Goal: Task Accomplishment & Management: Use online tool/utility

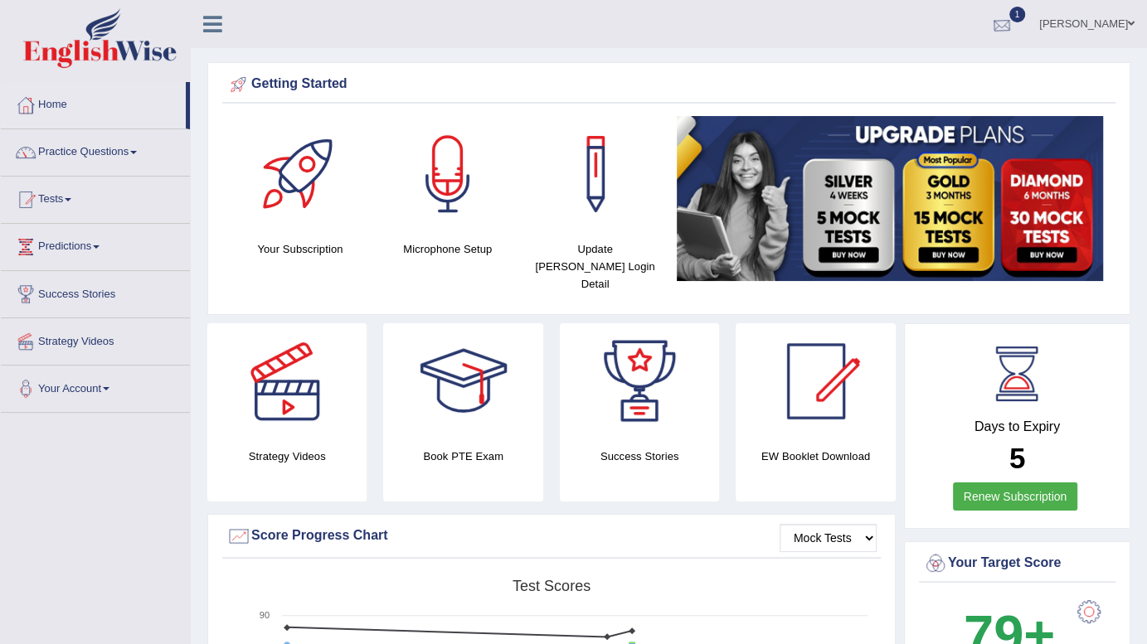
click at [1014, 23] on div at bounding box center [1001, 24] width 25 height 25
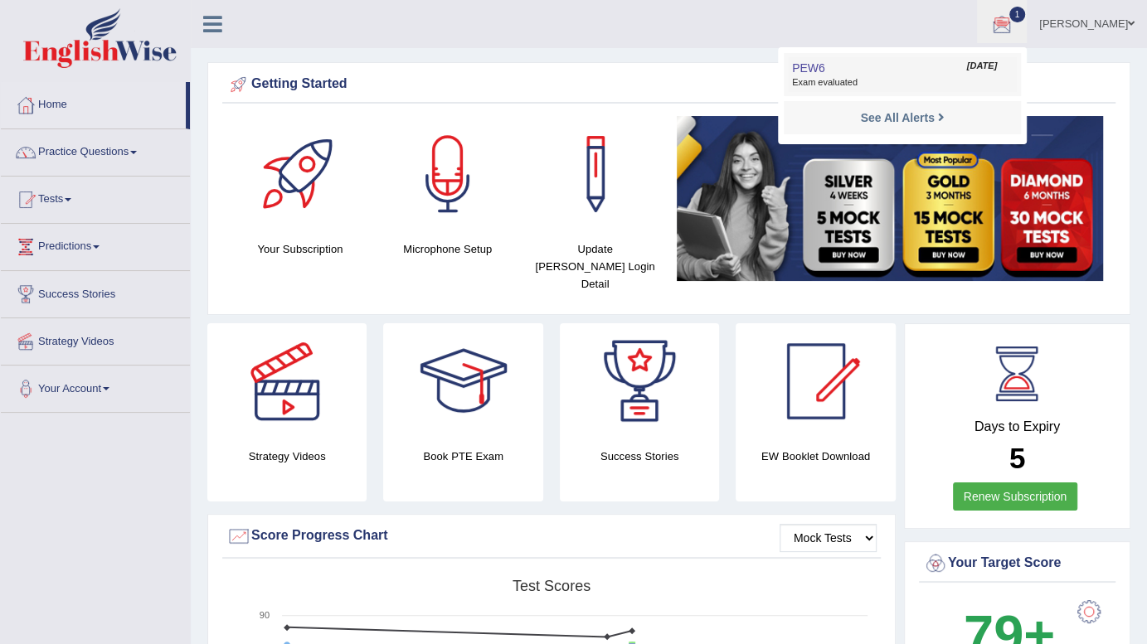
click at [876, 77] on span "Exam evaluated" at bounding box center [902, 82] width 221 height 13
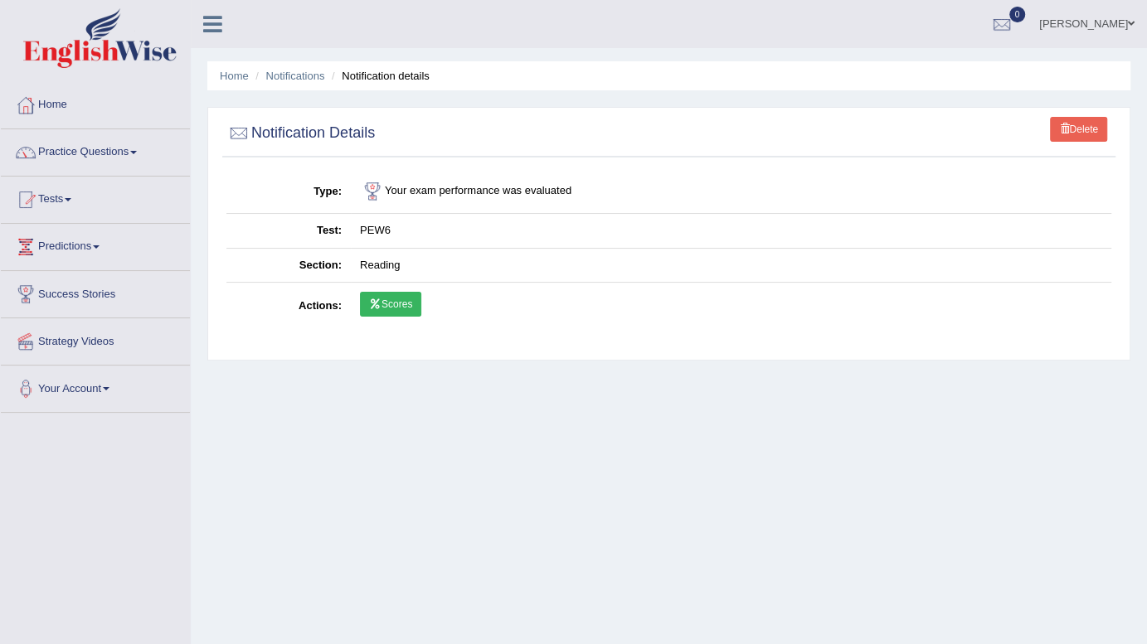
click at [409, 309] on link "Scores" at bounding box center [390, 304] width 61 height 25
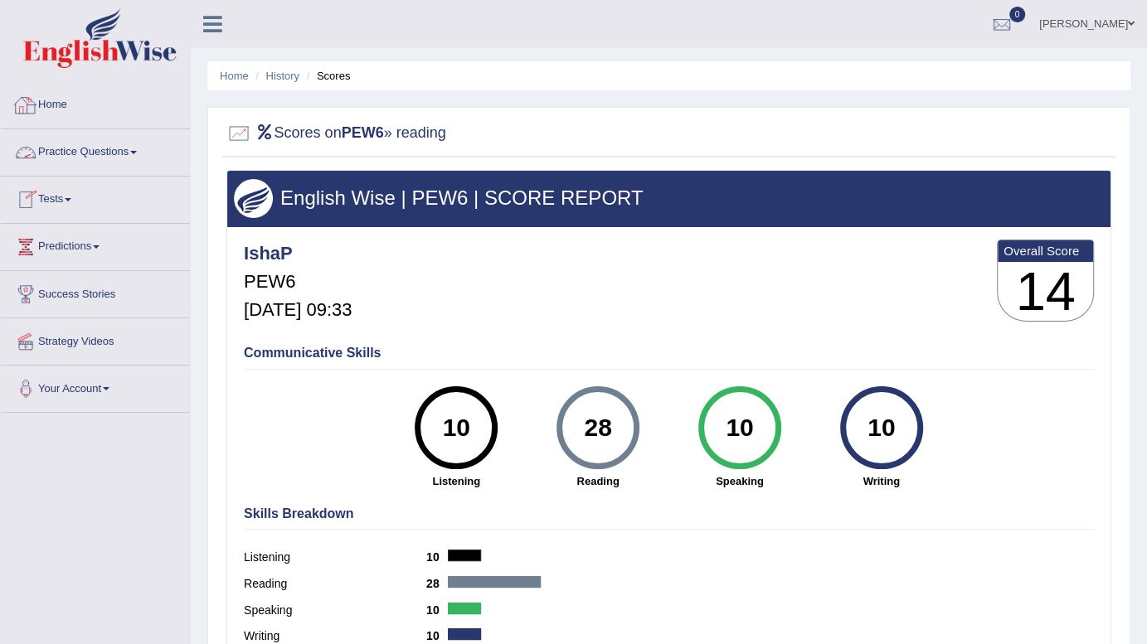
click at [61, 115] on link "Home" at bounding box center [95, 102] width 189 height 41
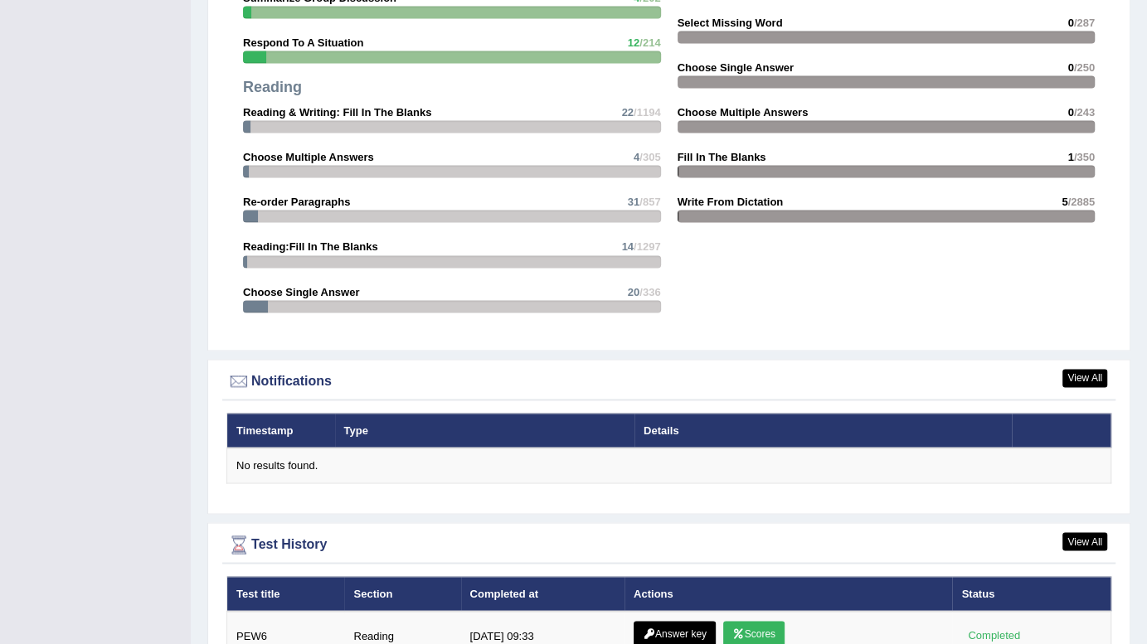
scroll to position [2089, 0]
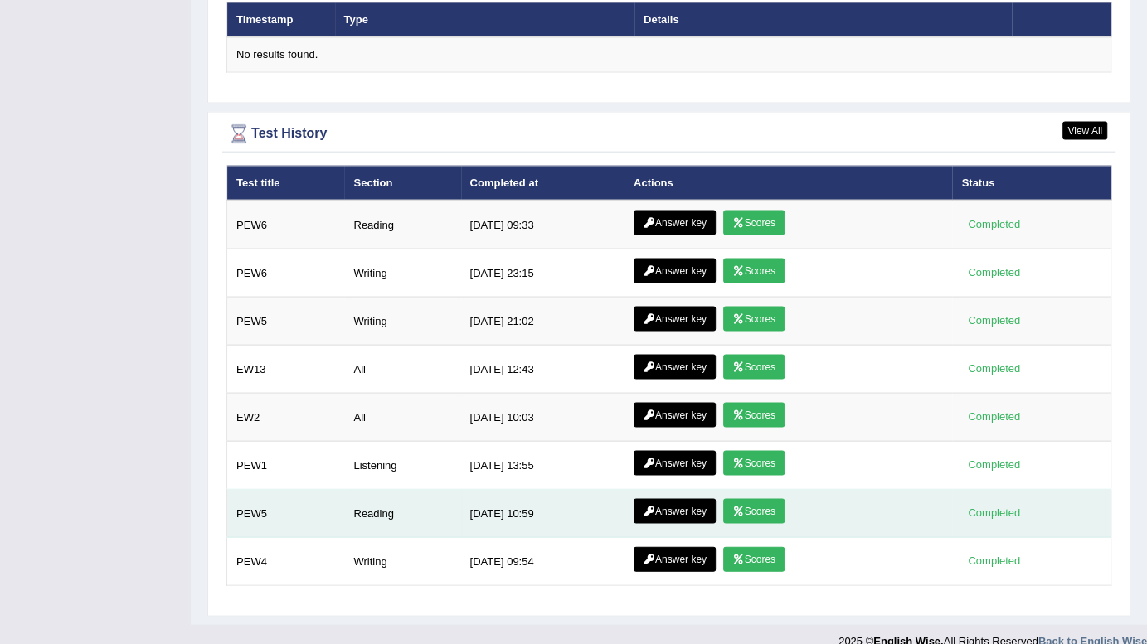
click at [751, 498] on link "Scores" at bounding box center [753, 510] width 61 height 25
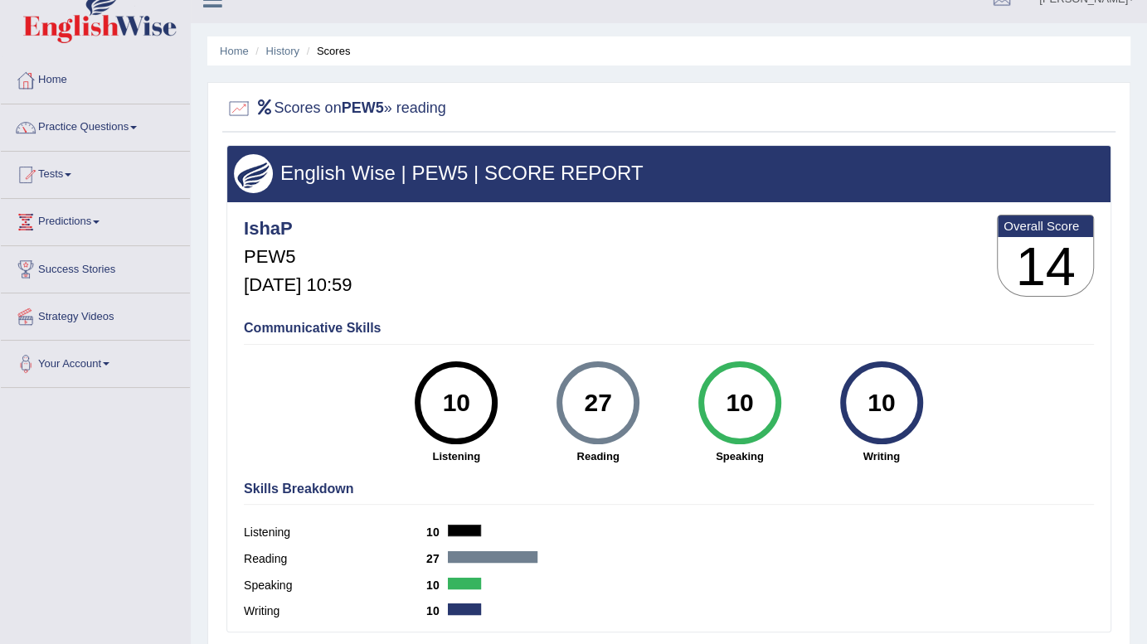
scroll to position [24, 0]
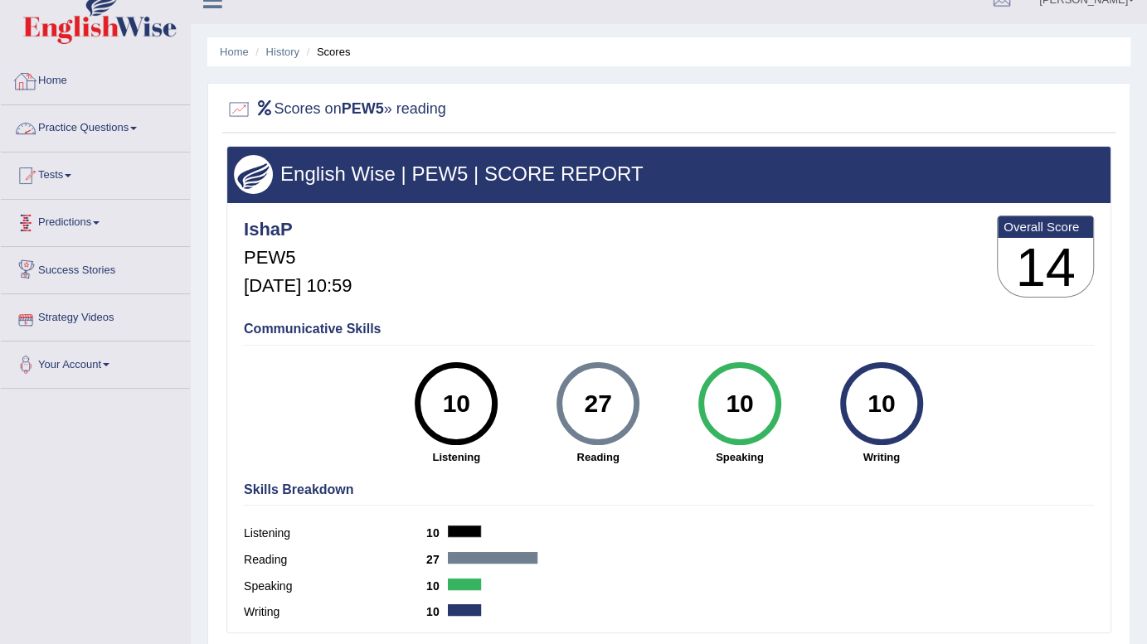
click at [51, 82] on link "Home" at bounding box center [95, 78] width 189 height 41
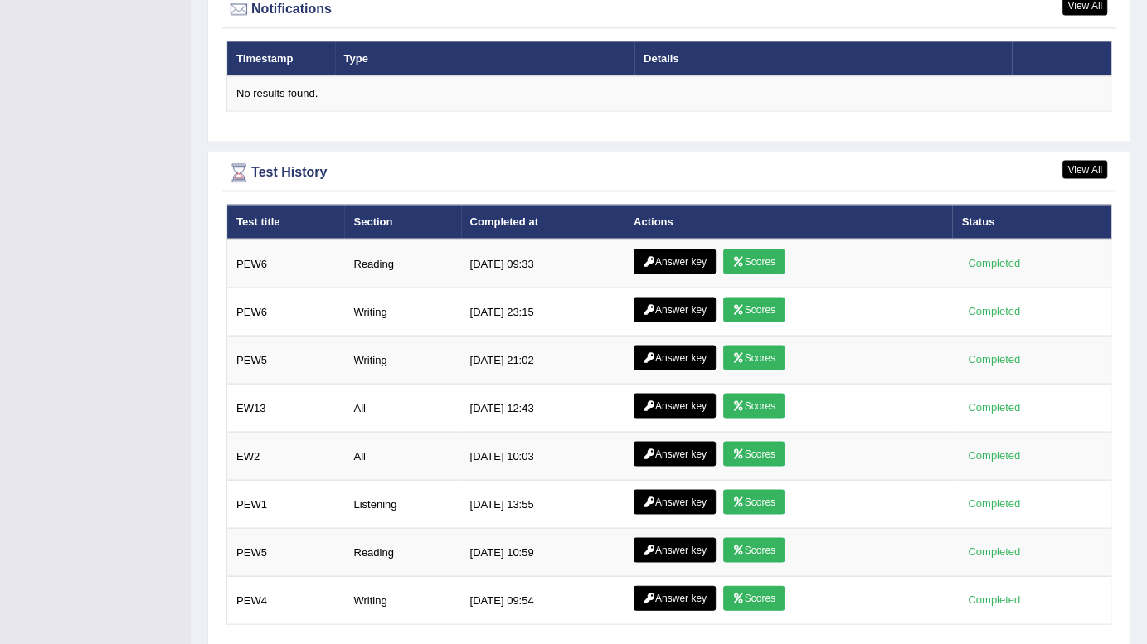
scroll to position [2054, 0]
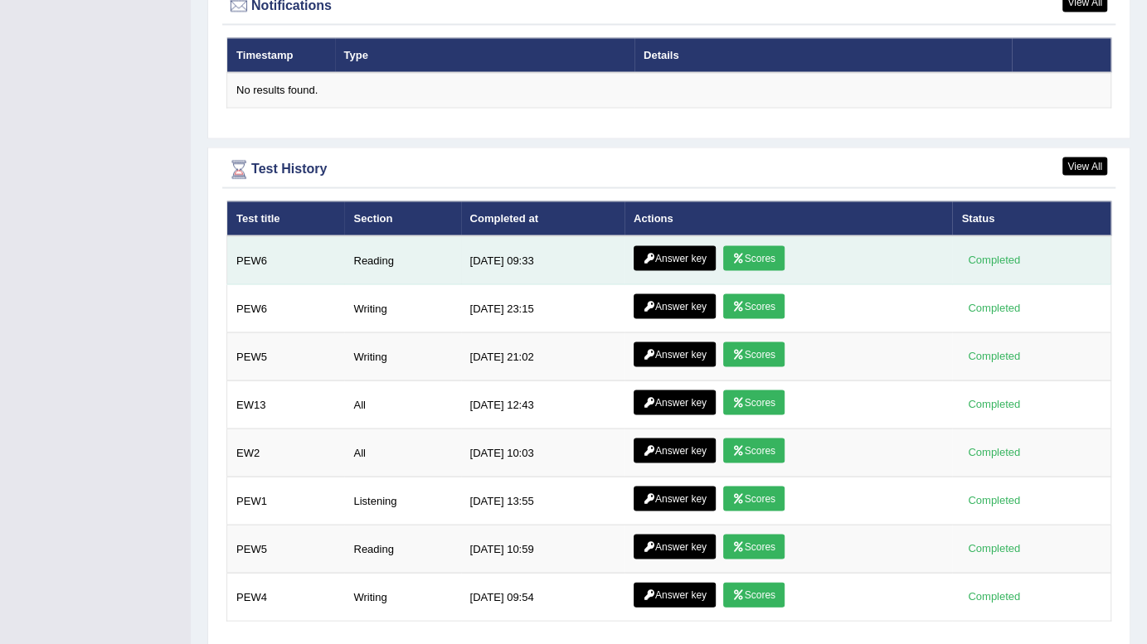
click at [750, 245] on link "Scores" at bounding box center [753, 257] width 61 height 25
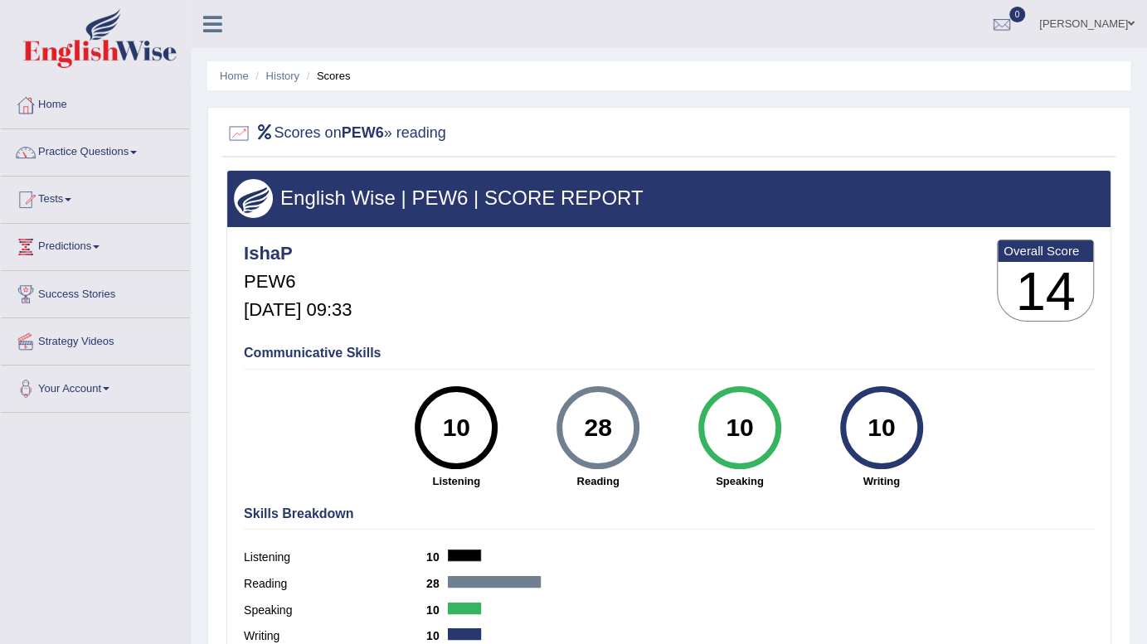
click at [284, 83] on li "History" at bounding box center [275, 76] width 48 height 16
click at [282, 74] on link "History" at bounding box center [282, 76] width 33 height 12
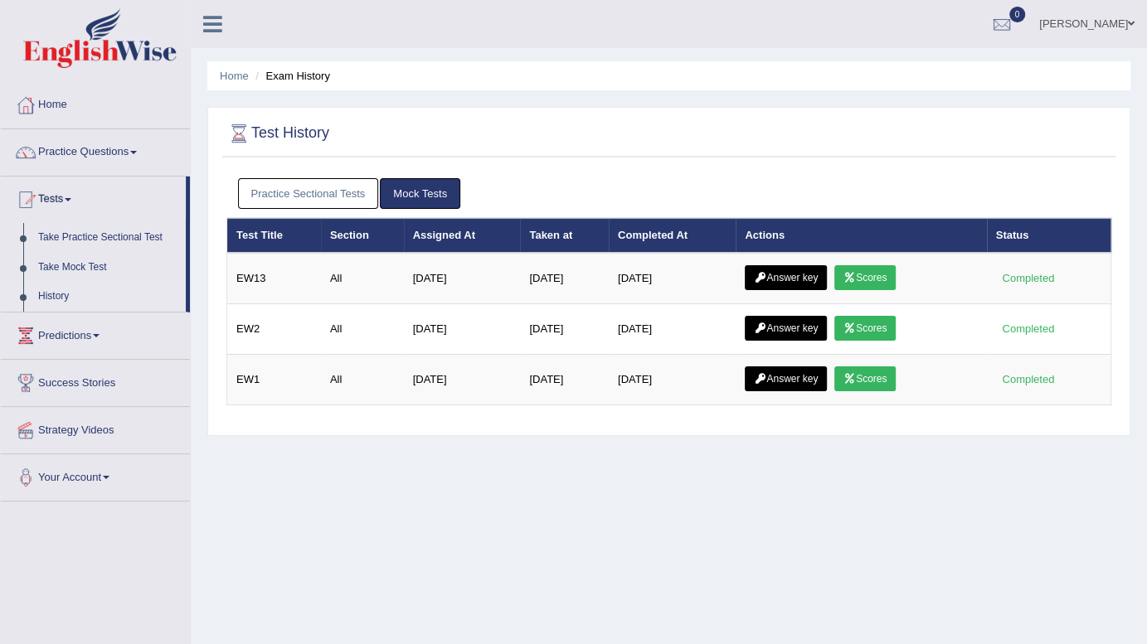
click at [300, 199] on link "Practice Sectional Tests" at bounding box center [308, 193] width 141 height 31
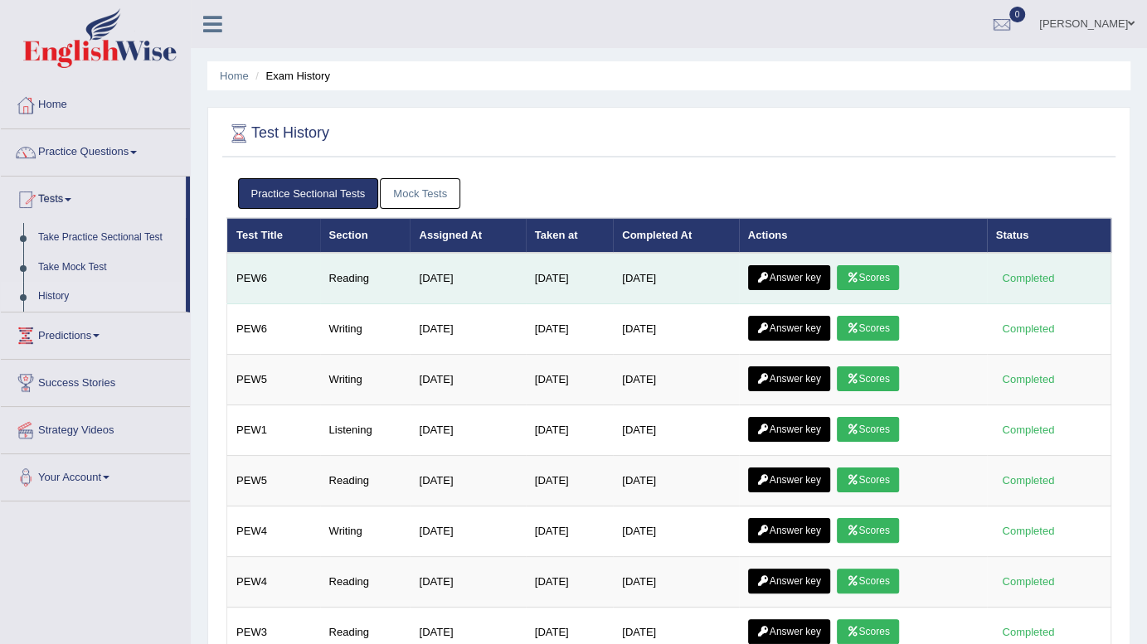
click at [803, 269] on link "Answer key" at bounding box center [789, 277] width 82 height 25
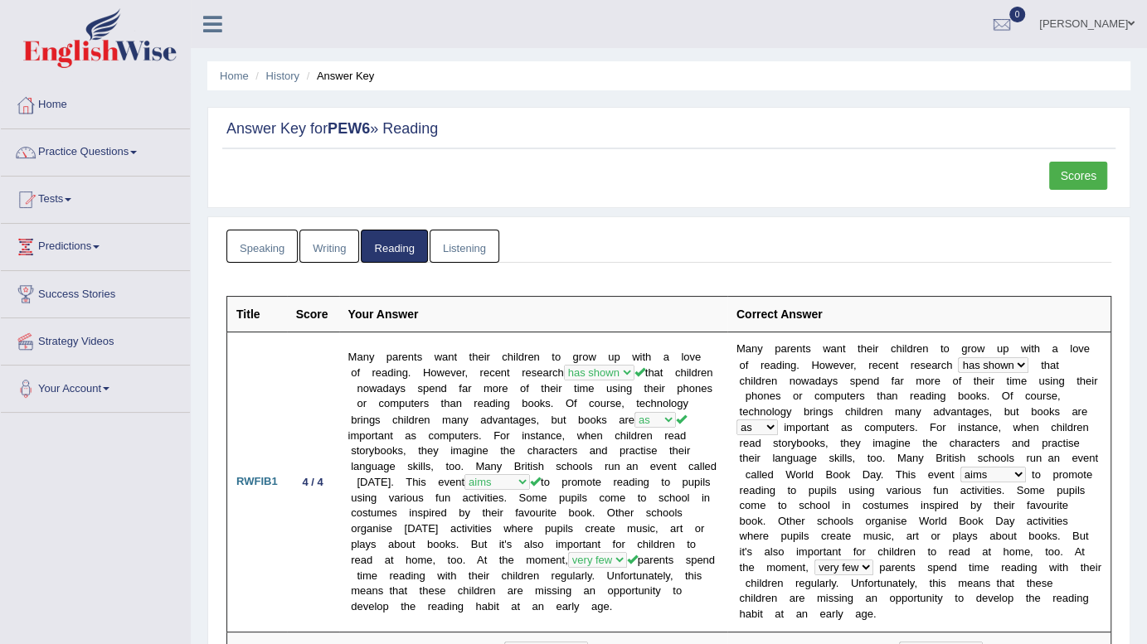
click at [483, 235] on link "Listening" at bounding box center [464, 247] width 70 height 34
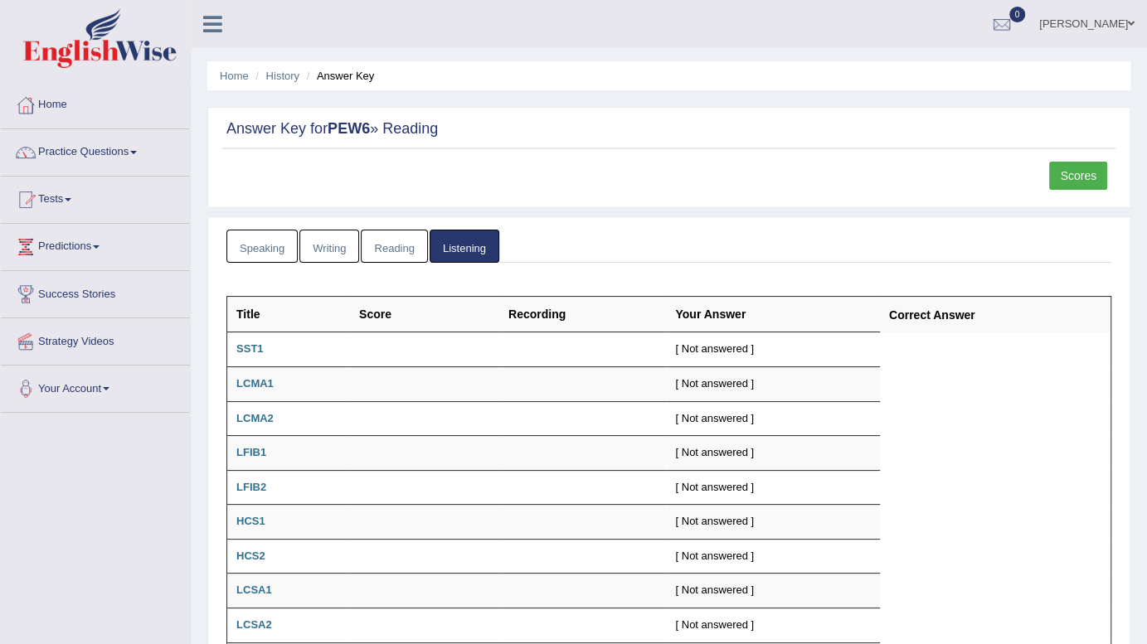
click at [361, 236] on link "Reading" at bounding box center [394, 247] width 66 height 34
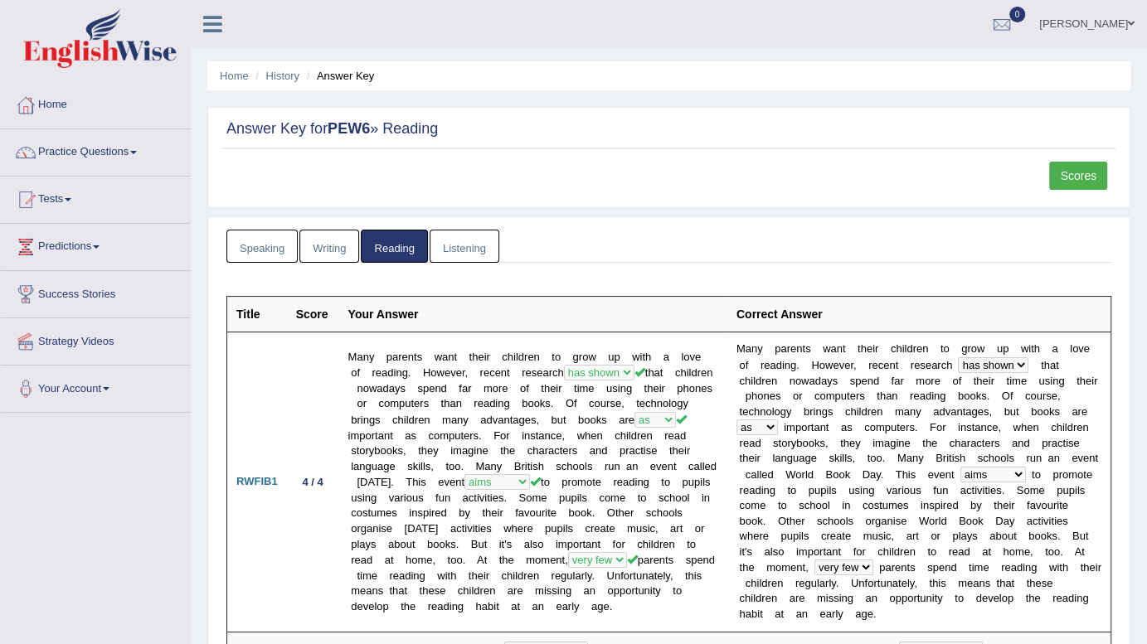
click at [329, 239] on link "Writing" at bounding box center [329, 247] width 60 height 34
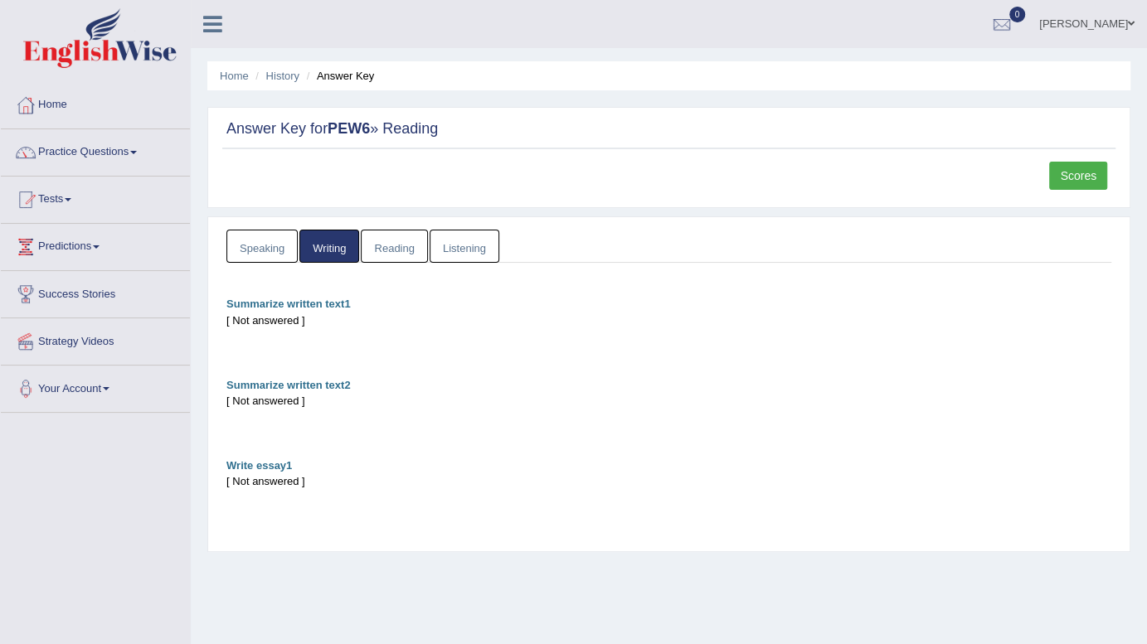
click at [278, 242] on link "Speaking" at bounding box center [261, 247] width 71 height 34
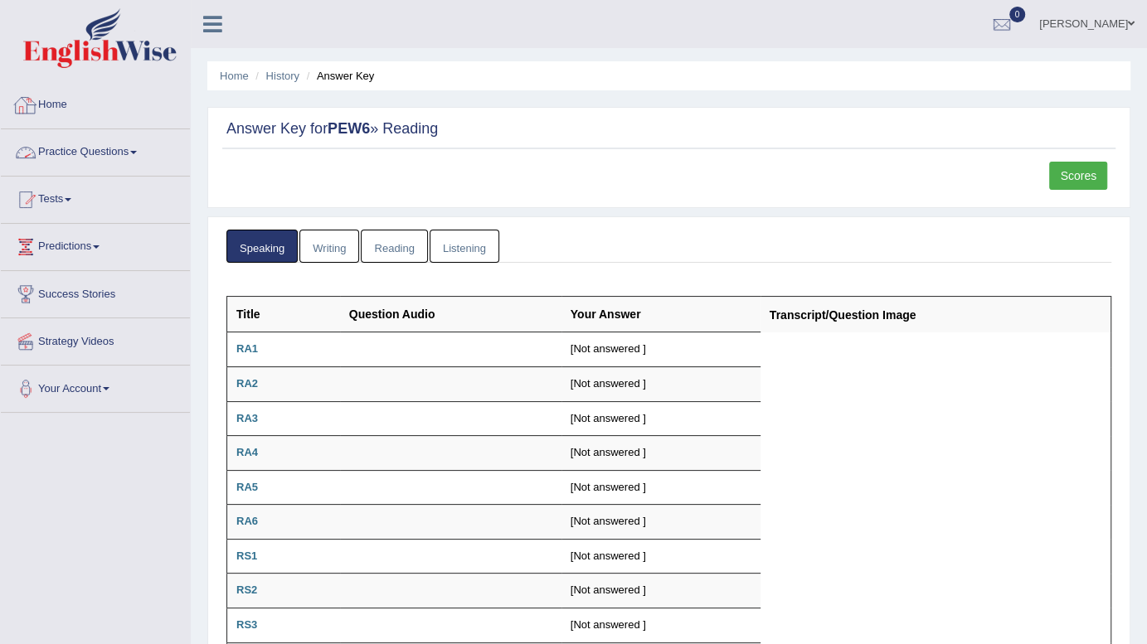
click at [107, 111] on link "Home" at bounding box center [95, 102] width 189 height 41
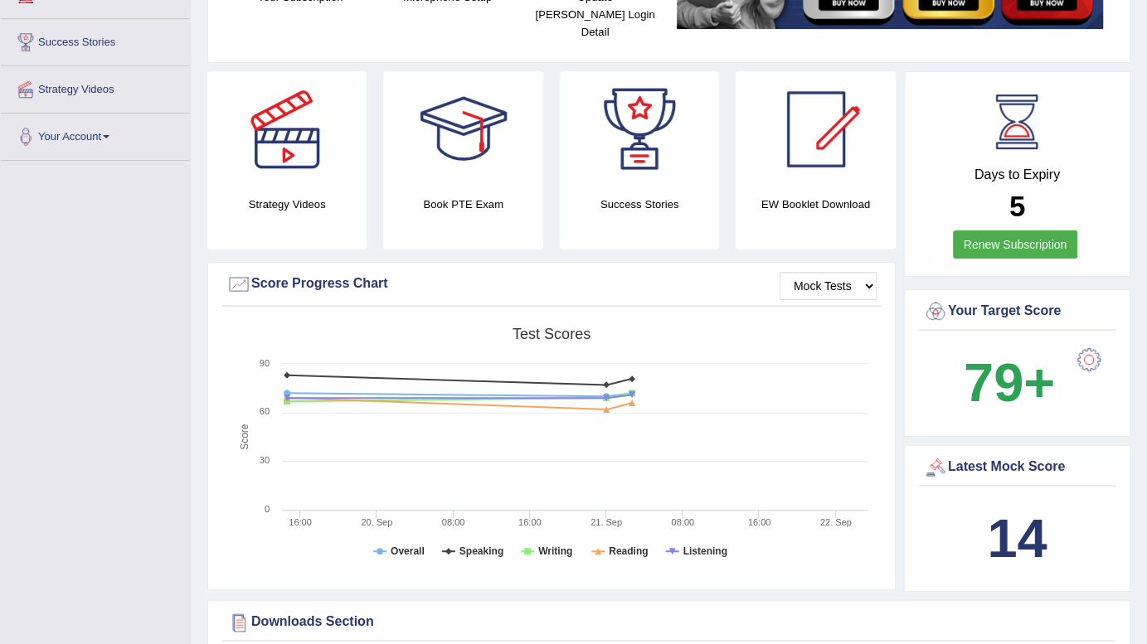
scroll to position [250, 0]
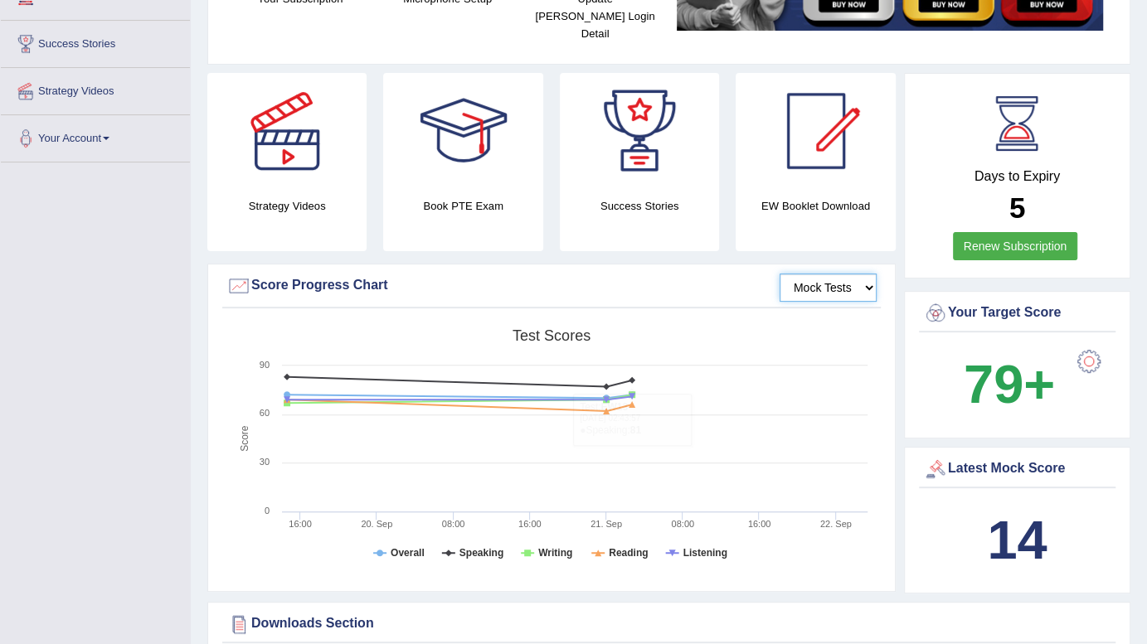
click at [842, 281] on select "Mock Tests" at bounding box center [827, 288] width 97 height 28
click at [836, 274] on select "Mock Tests" at bounding box center [827, 288] width 97 height 28
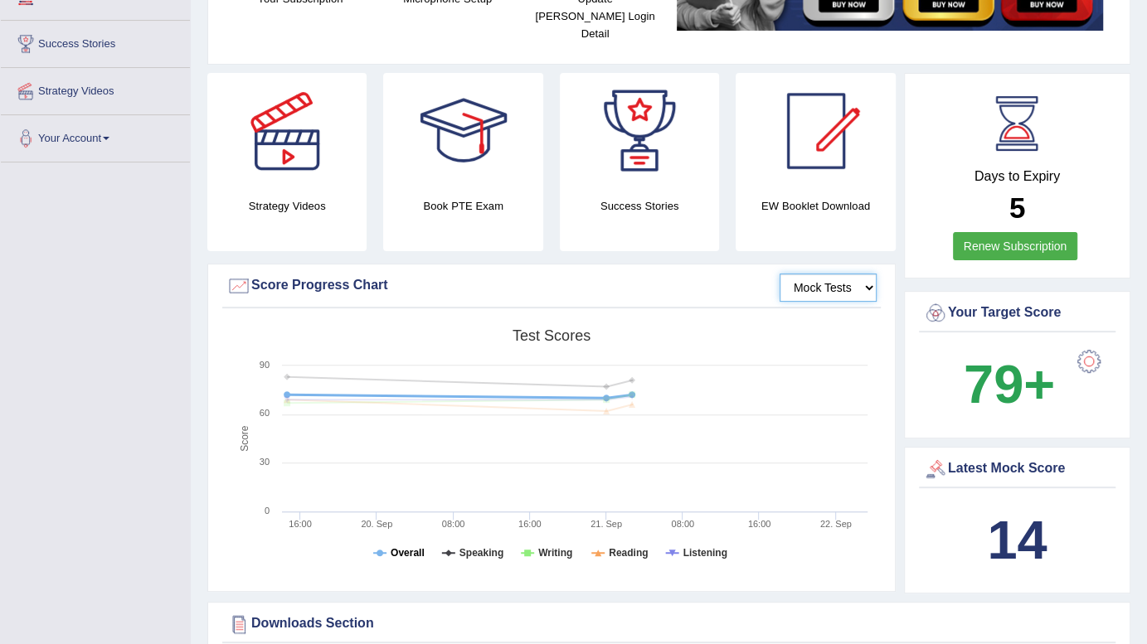
click at [414, 547] on tspan "Overall" at bounding box center [407, 553] width 34 height 12
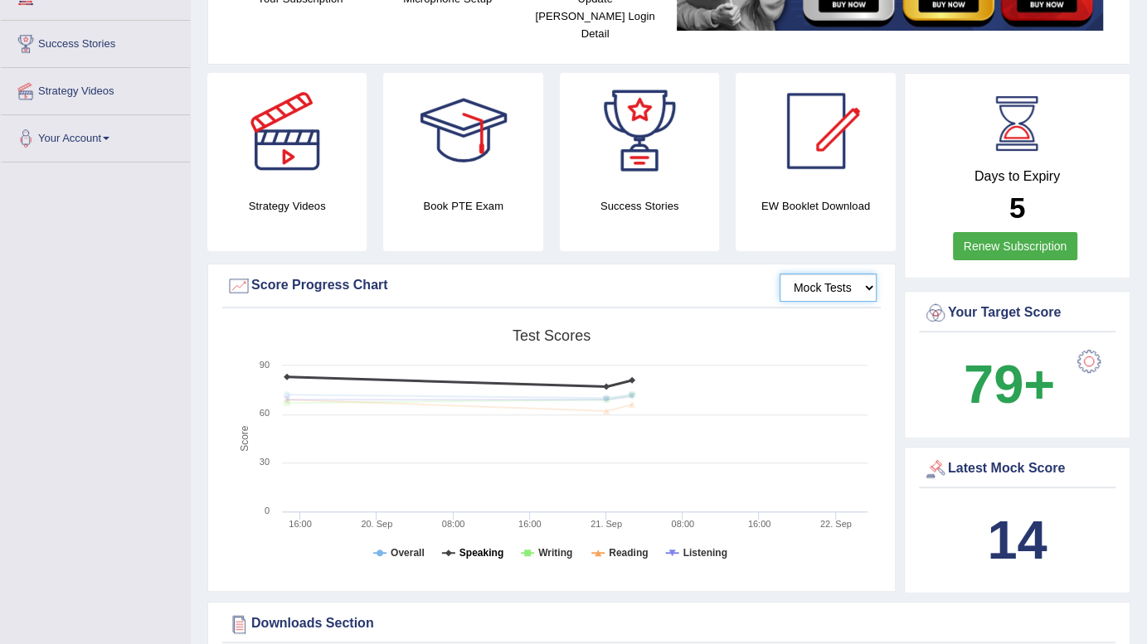
click at [472, 547] on tspan "Speaking" at bounding box center [481, 553] width 44 height 12
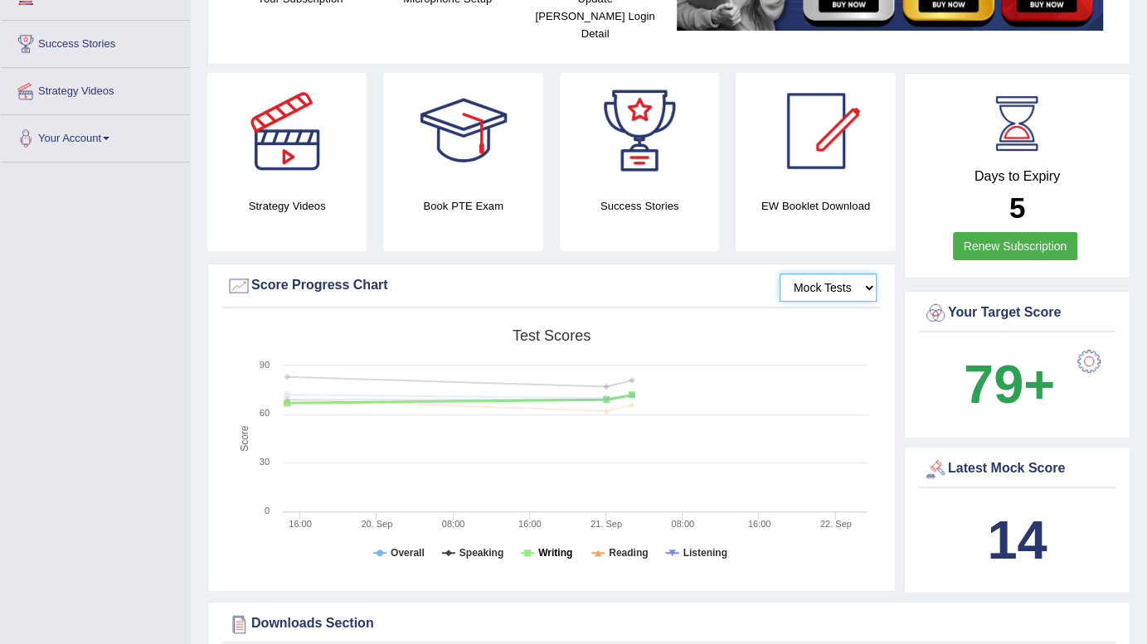
click at [533, 553] on icon at bounding box center [527, 553] width 13 height 0
click at [622, 546] on rect at bounding box center [550, 449] width 649 height 257
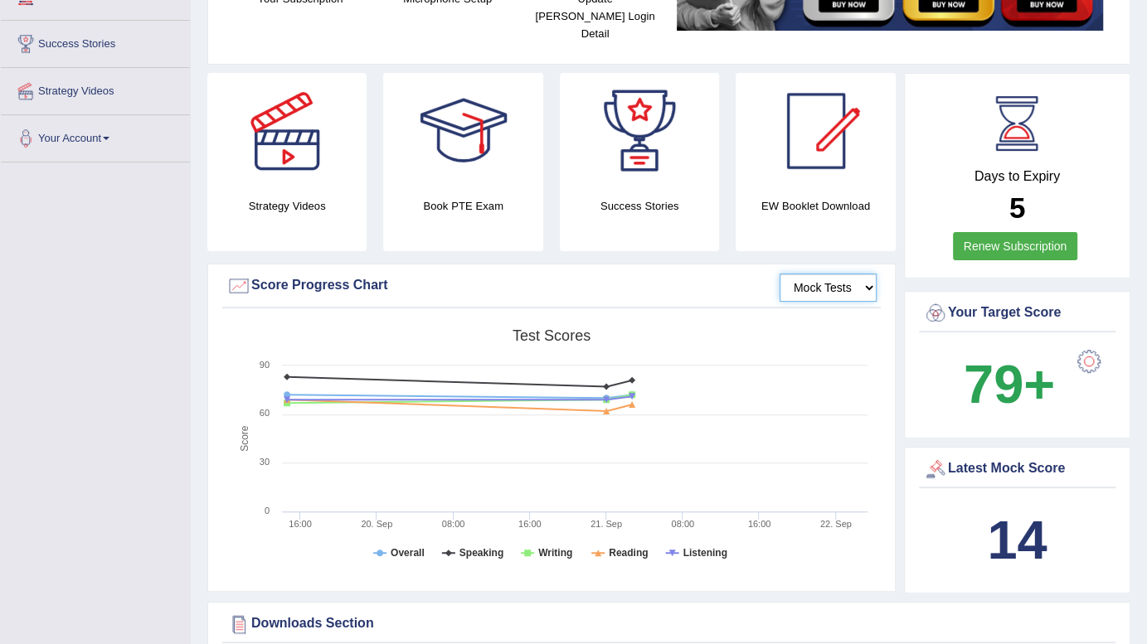
click at [622, 546] on rect at bounding box center [550, 449] width 649 height 257
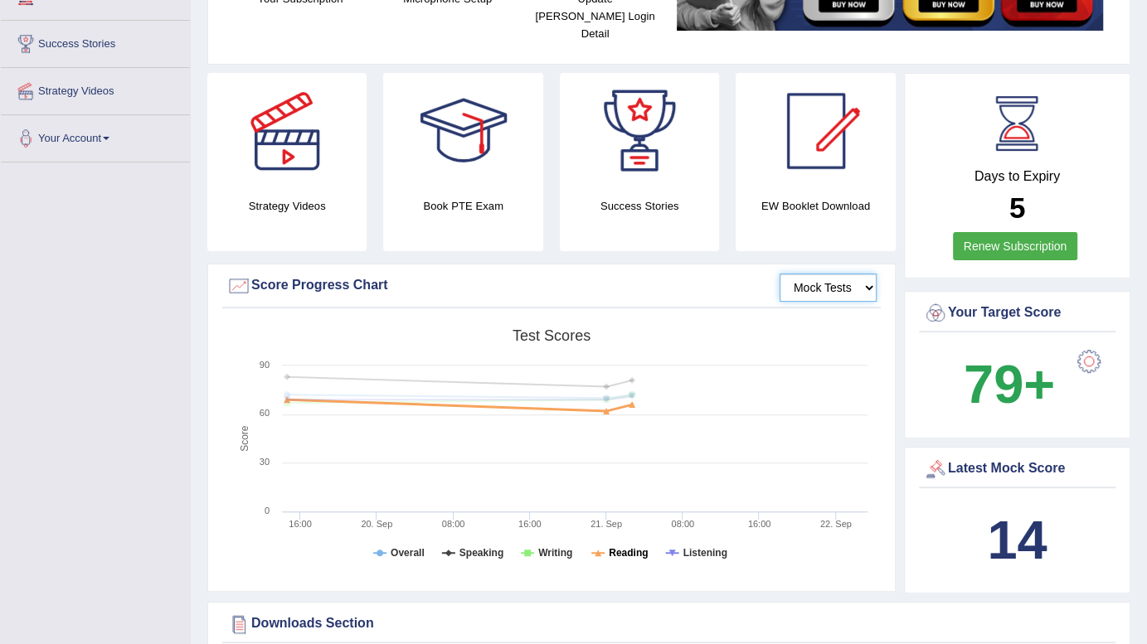
click at [622, 547] on tspan "Reading" at bounding box center [628, 553] width 39 height 12
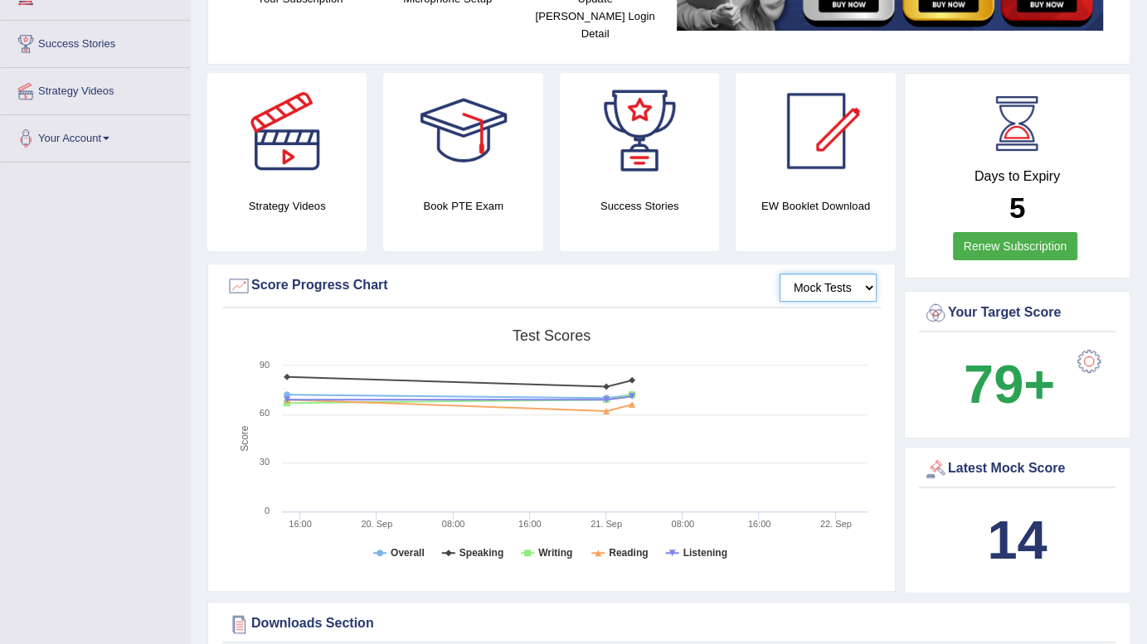
click at [680, 538] on rect at bounding box center [550, 449] width 649 height 257
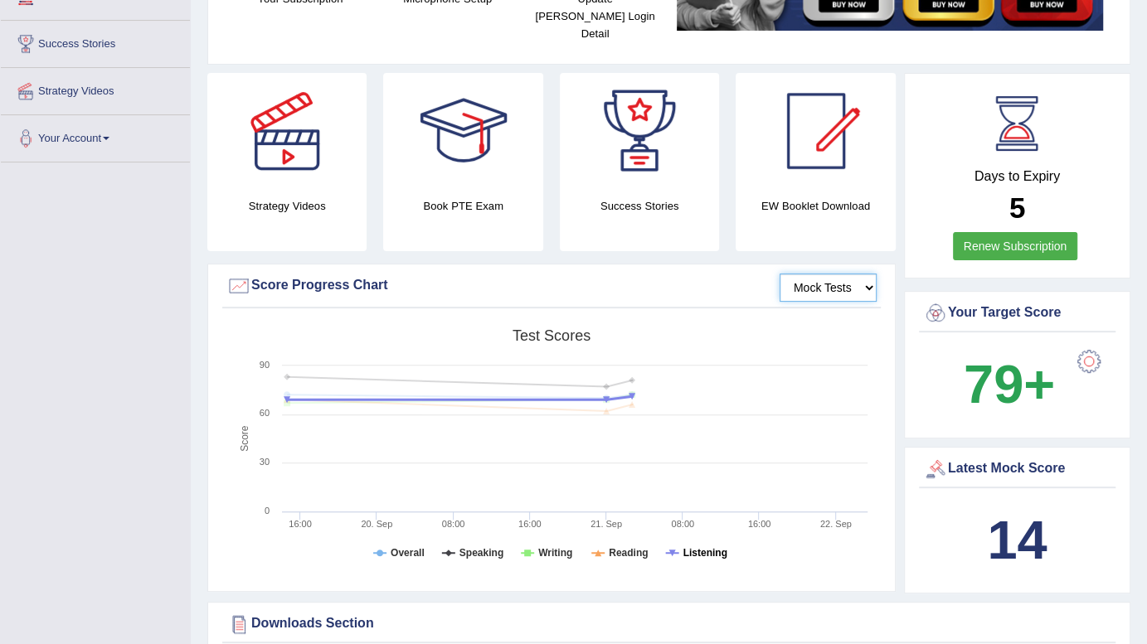
click at [685, 547] on tspan "Listening" at bounding box center [705, 553] width 44 height 12
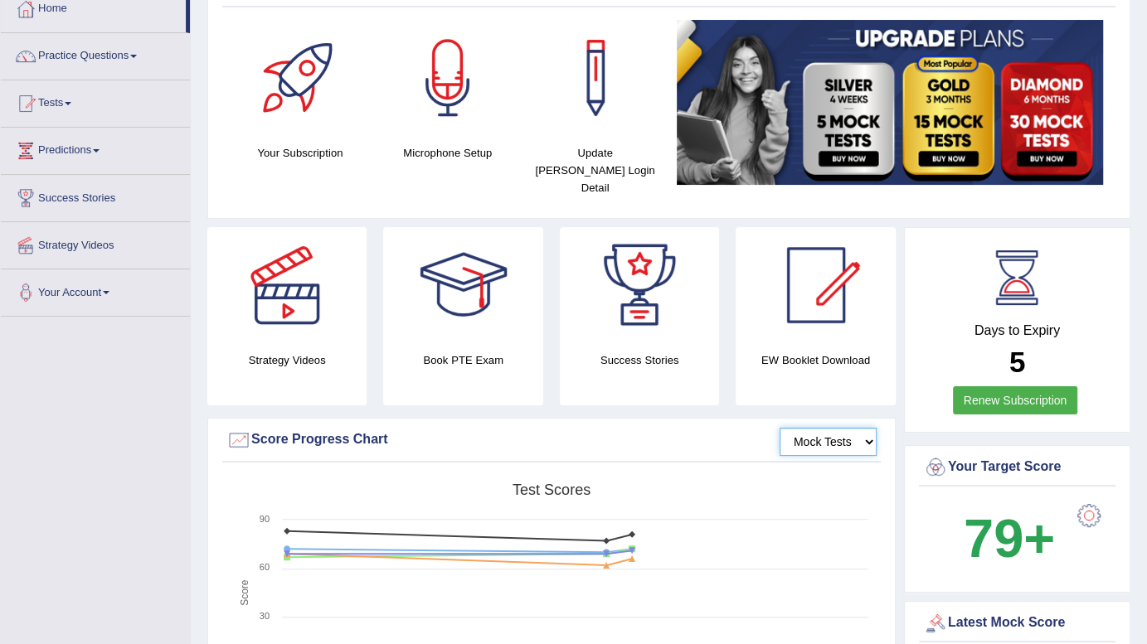
scroll to position [0, 0]
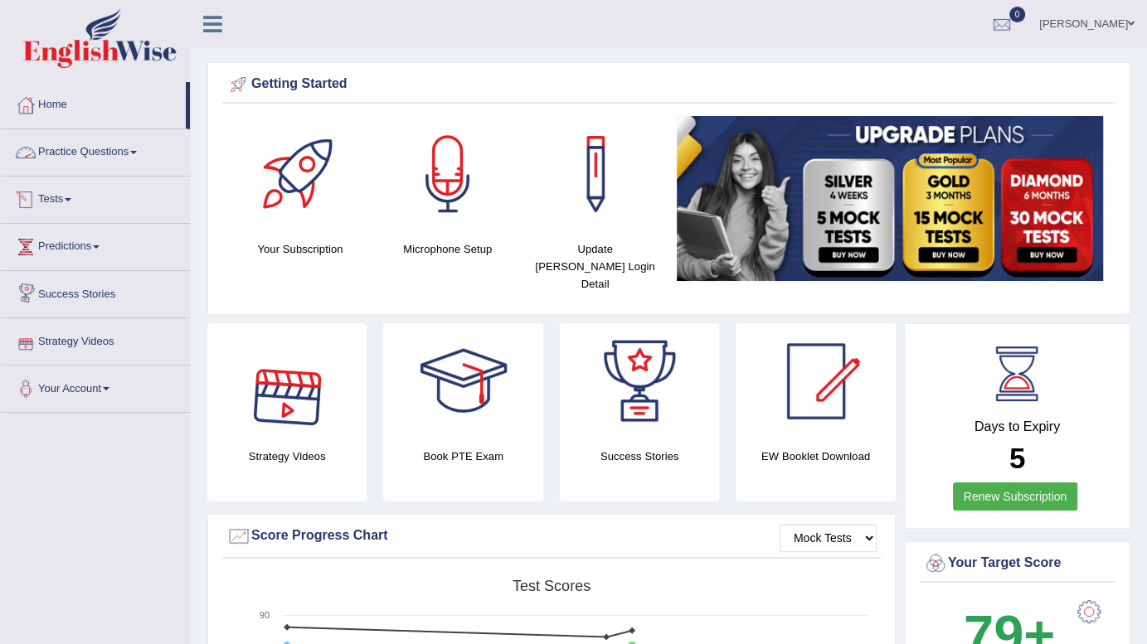
click at [51, 164] on link "Practice Questions" at bounding box center [95, 149] width 189 height 41
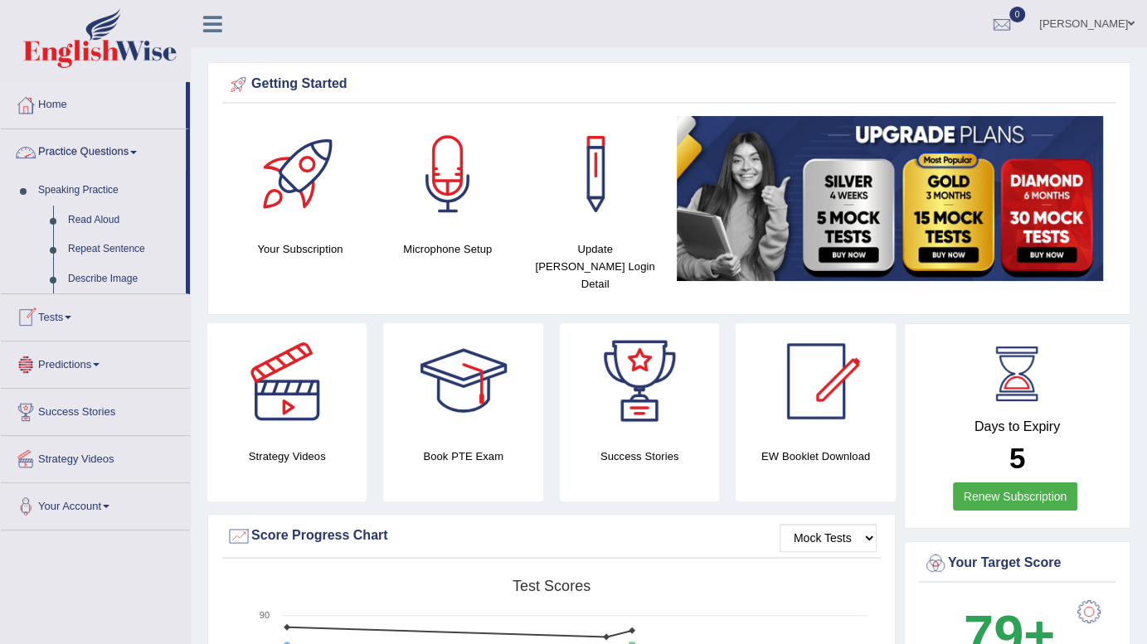
click at [51, 164] on link "Practice Questions" at bounding box center [93, 149] width 185 height 41
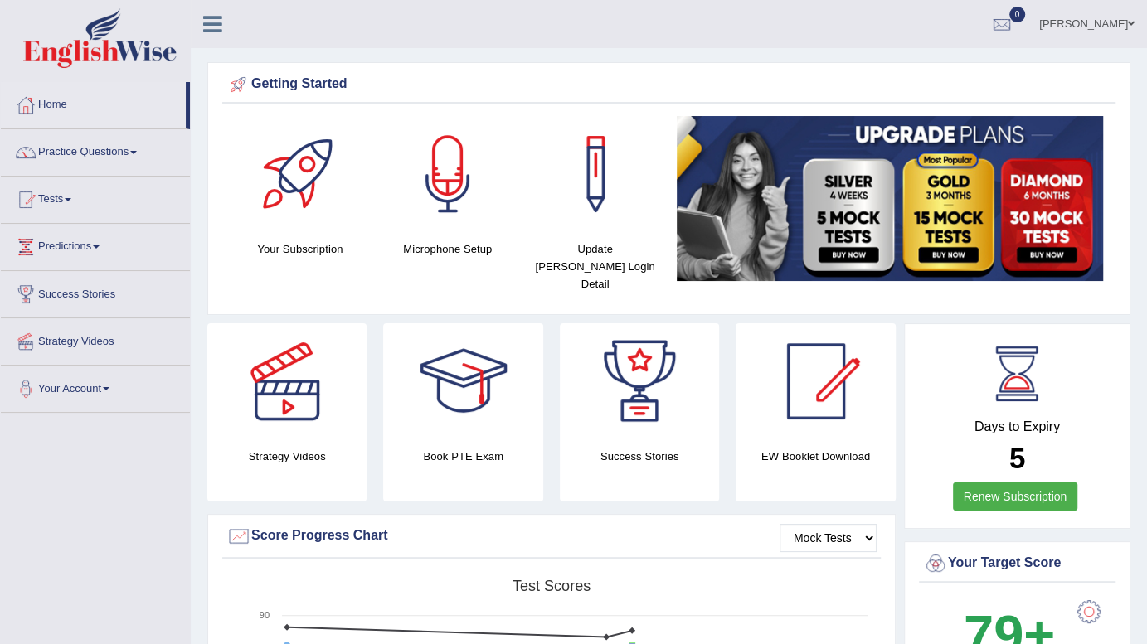
click at [65, 201] on link "Tests" at bounding box center [95, 197] width 189 height 41
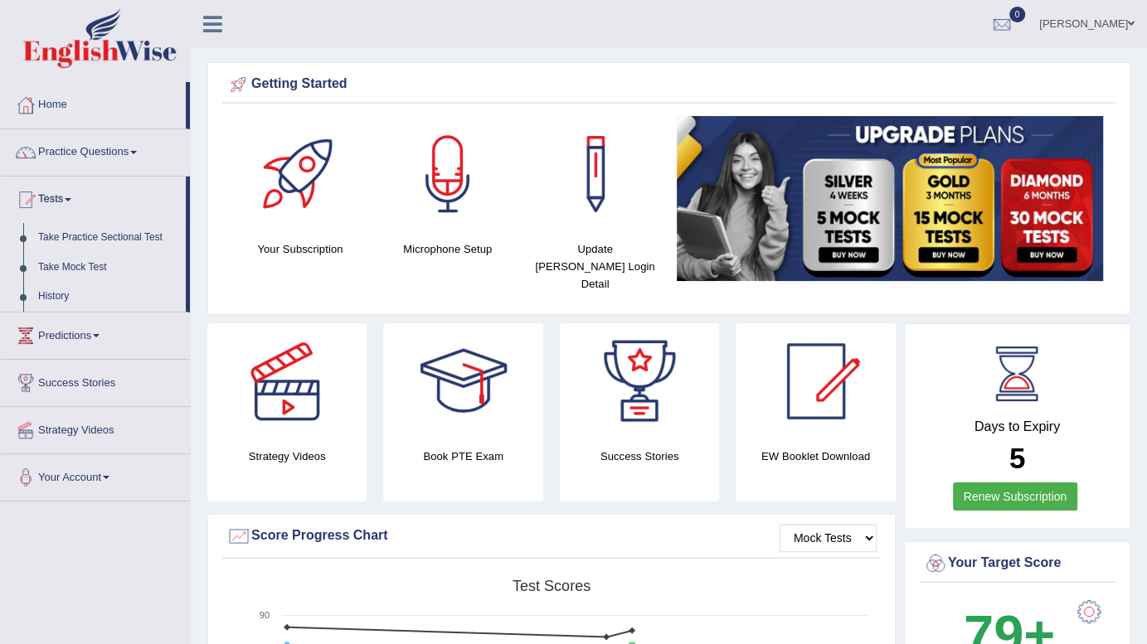
click at [80, 232] on link "Take Practice Sectional Test" at bounding box center [108, 238] width 155 height 30
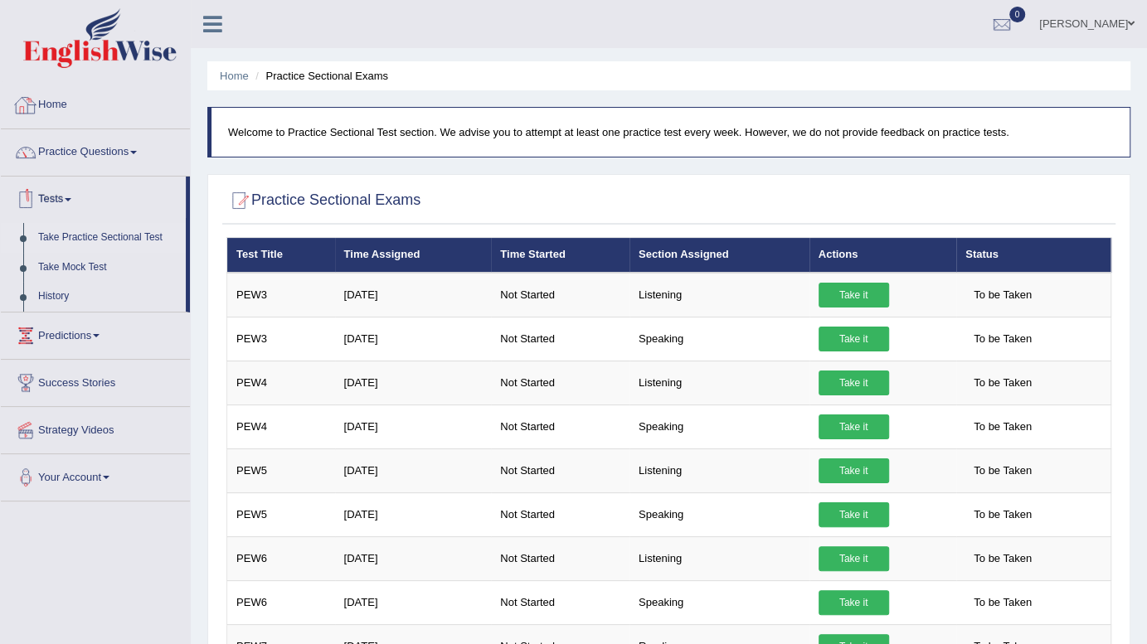
click at [44, 96] on link "Home" at bounding box center [95, 102] width 189 height 41
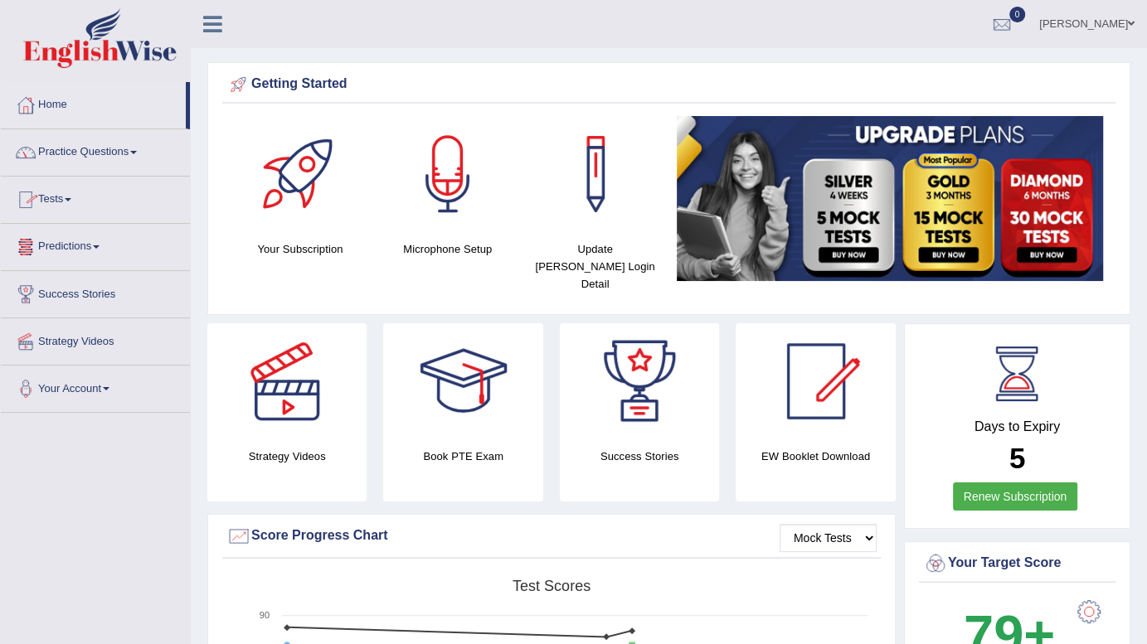
click at [61, 194] on link "Tests" at bounding box center [95, 197] width 189 height 41
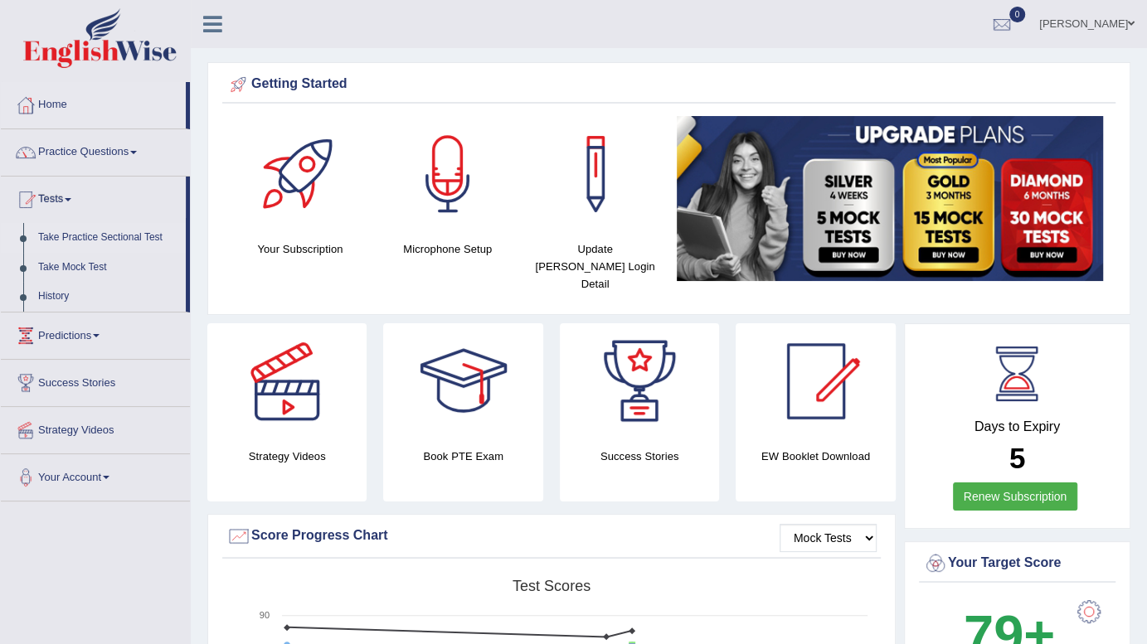
click at [74, 236] on link "Take Practice Sectional Test" at bounding box center [108, 238] width 155 height 30
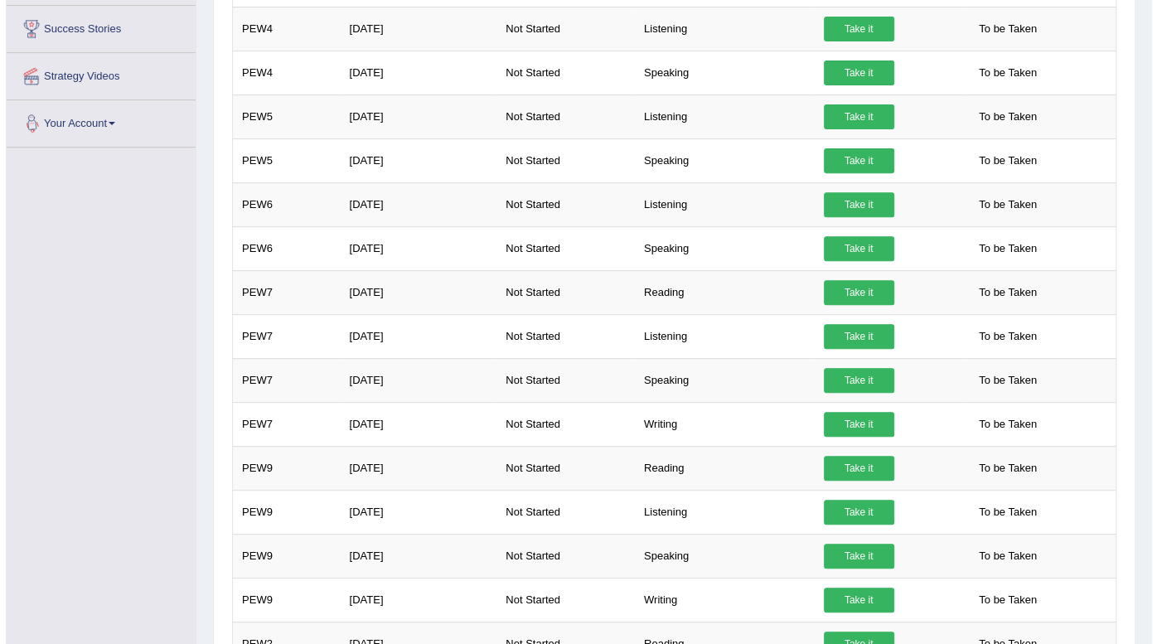
scroll to position [356, 0]
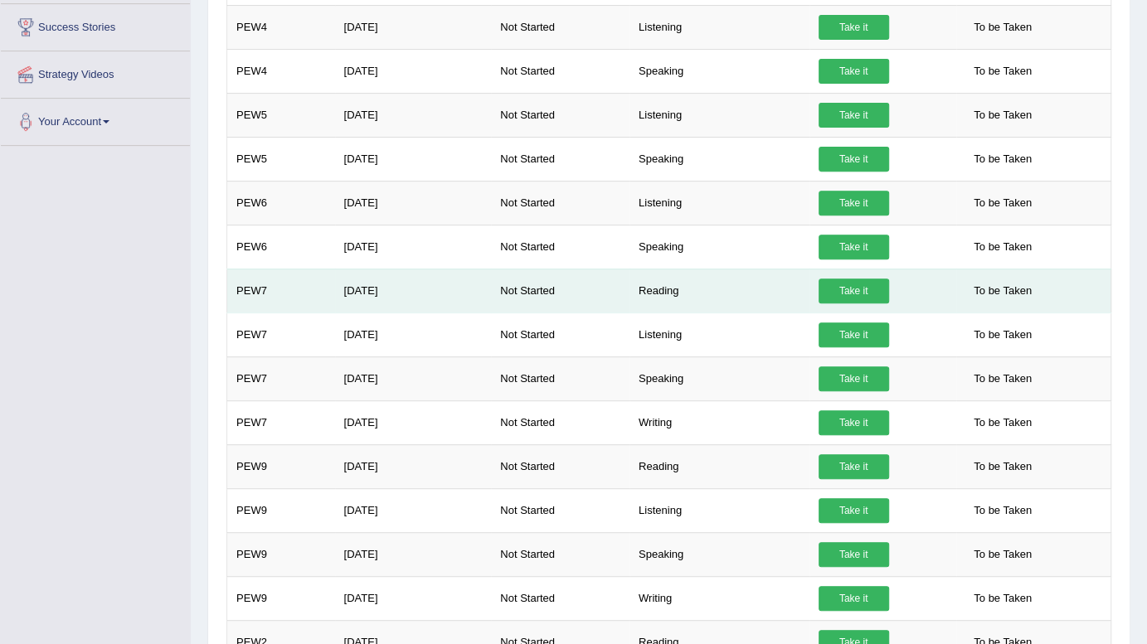
click at [851, 292] on link "Take it" at bounding box center [853, 291] width 70 height 25
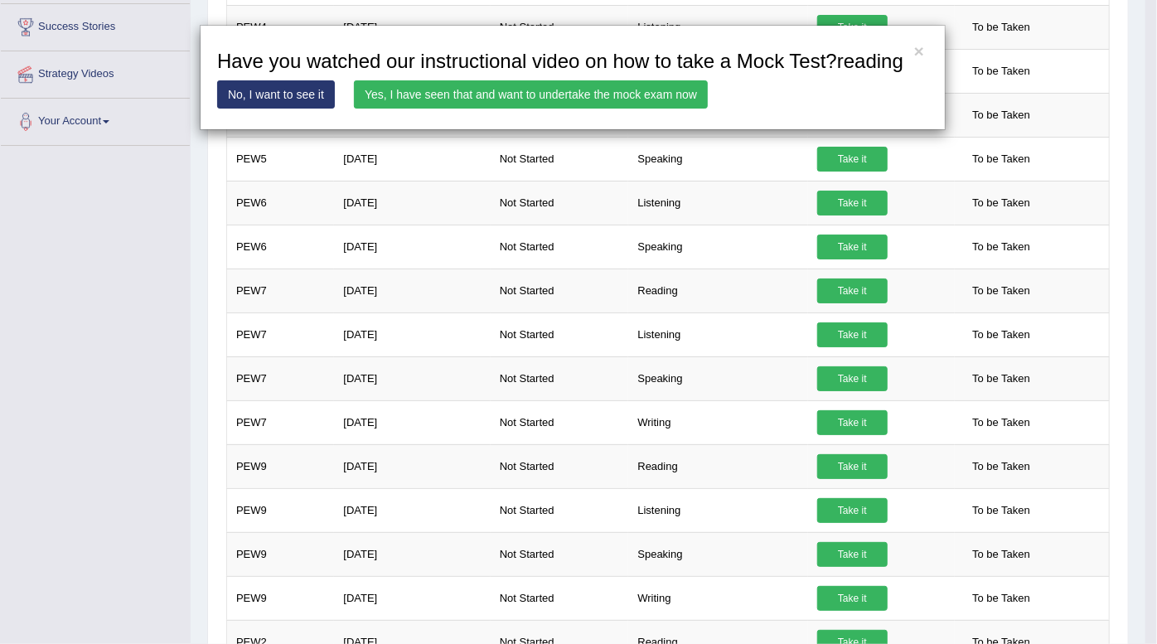
click at [635, 93] on link "Yes, I have seen that and want to undertake the mock exam now" at bounding box center [531, 94] width 354 height 28
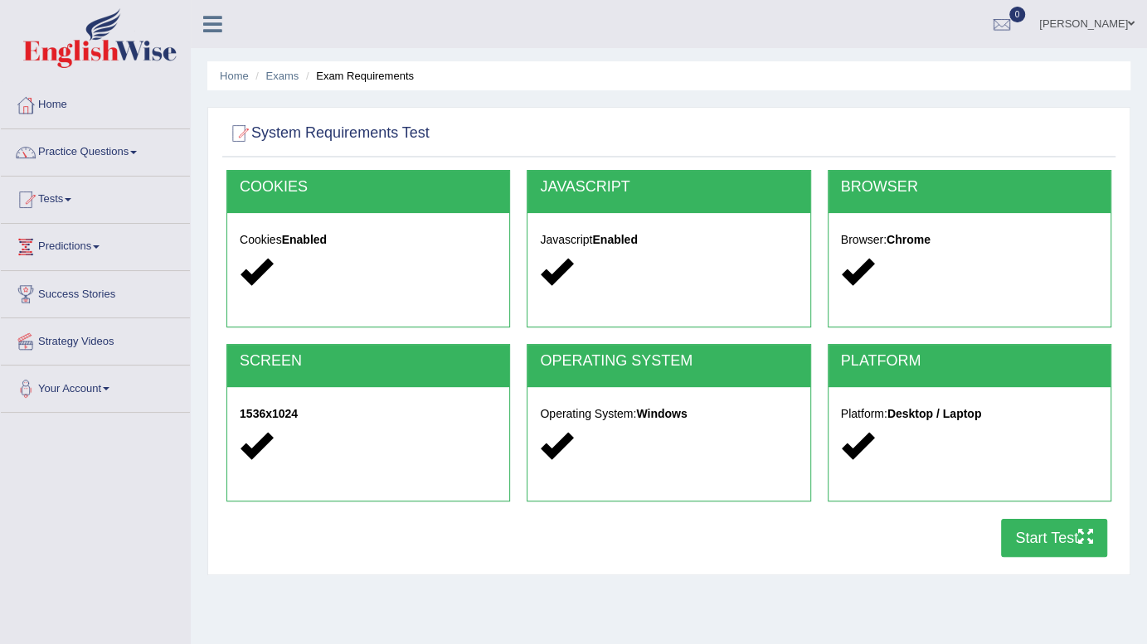
click at [1079, 559] on div "COOKIES Cookies Enabled JAVASCRIPT Javascript Enabled BROWSER Browser: Chrome S…" at bounding box center [668, 368] width 893 height 396
click at [1068, 547] on button "Start Test" at bounding box center [1054, 538] width 106 height 38
